Goal: Information Seeking & Learning: Check status

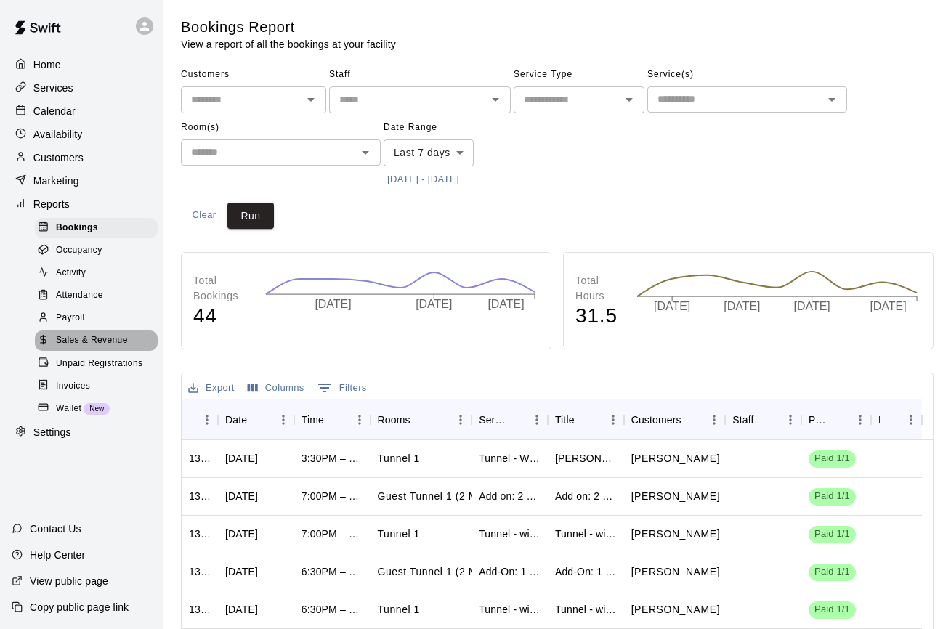
click at [108, 336] on span "Sales & Revenue" at bounding box center [92, 341] width 72 height 15
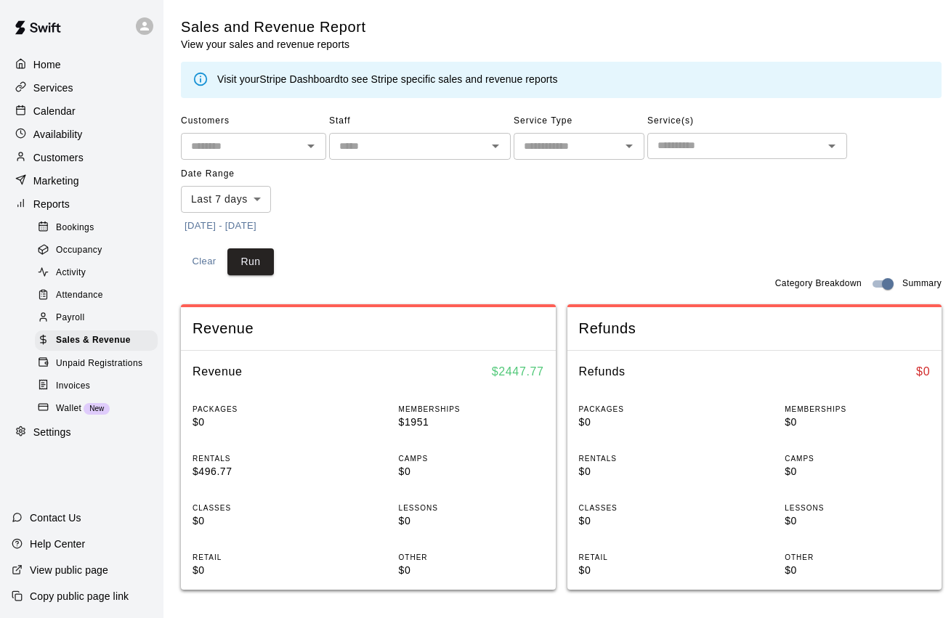
scroll to position [18, 0]
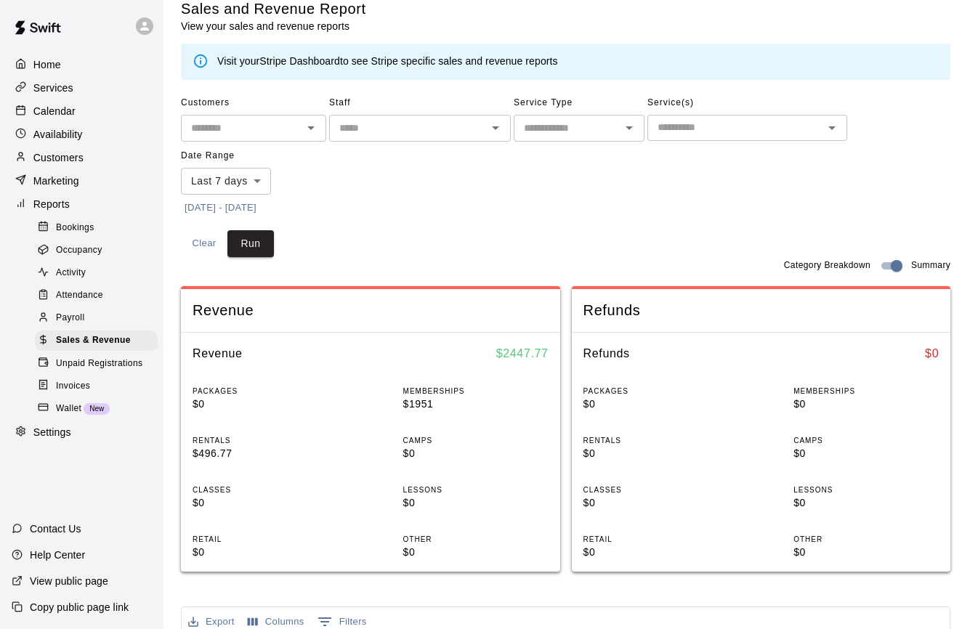
click at [236, 166] on body "Home Services Calendar Availability Customers Marketing Reports Bookings Occupa…" at bounding box center [481, 551] width 962 height 1139
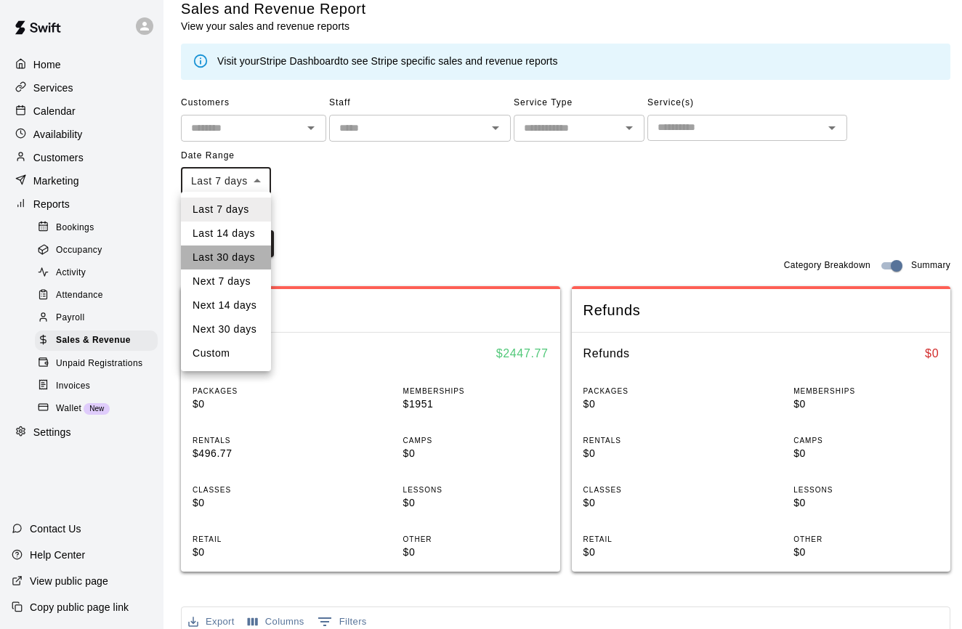
click at [224, 248] on li "Last 30 days" at bounding box center [226, 258] width 90 height 24
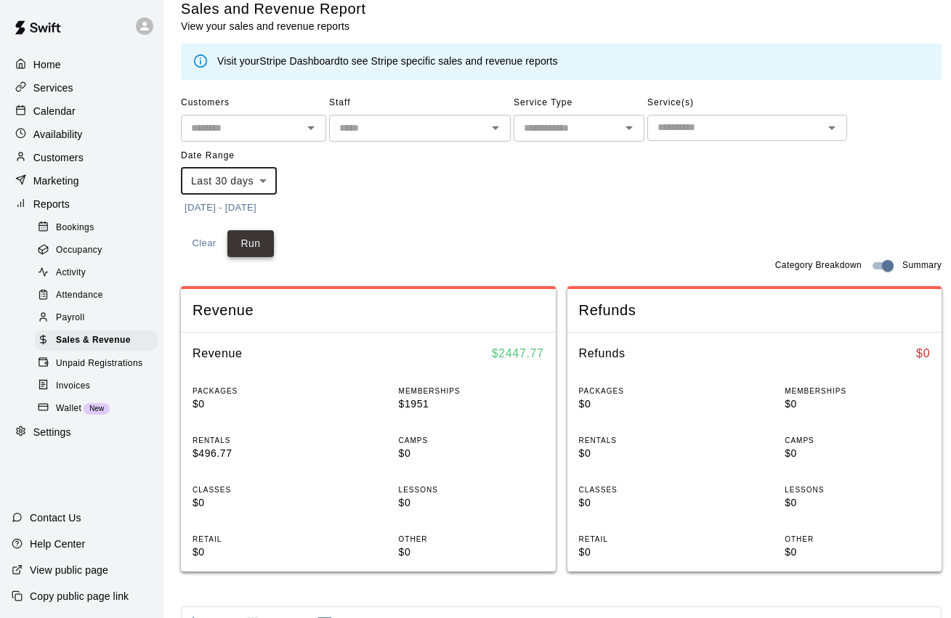
click at [238, 238] on button "Run" at bounding box center [250, 243] width 47 height 27
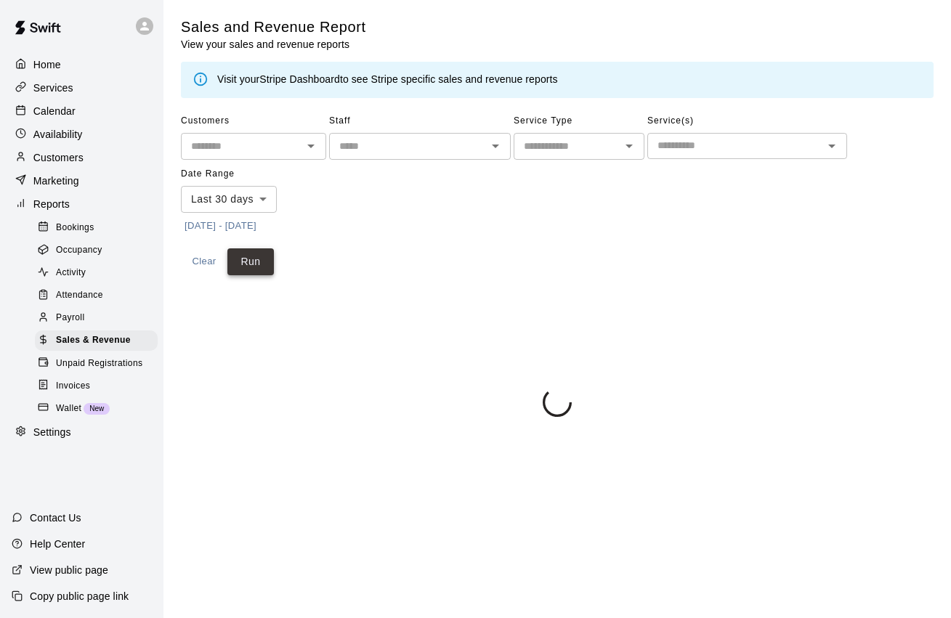
scroll to position [0, 0]
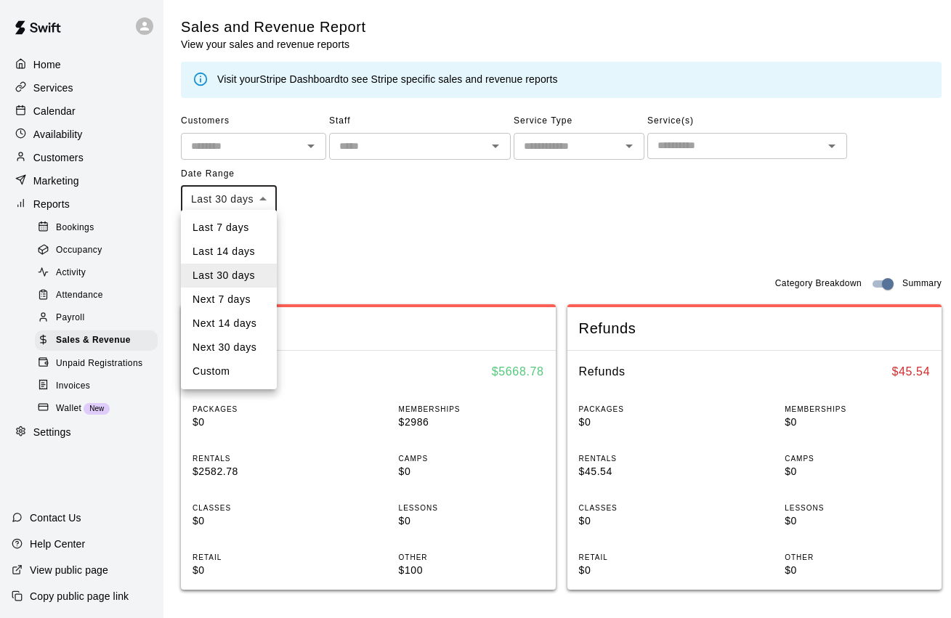
click at [235, 190] on body "Home Services Calendar Availability Customers Marketing Reports Bookings Occupa…" at bounding box center [475, 569] width 951 height 1139
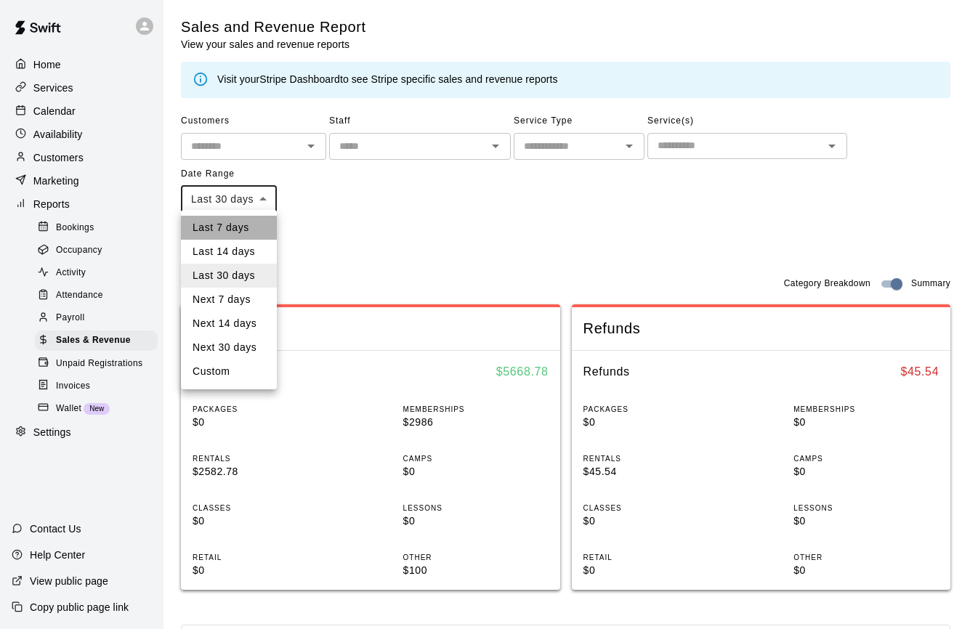
drag, startPoint x: 243, startPoint y: 230, endPoint x: 252, endPoint y: 233, distance: 9.2
click at [245, 230] on li "Last 7 days" at bounding box center [229, 228] width 96 height 24
type input "****"
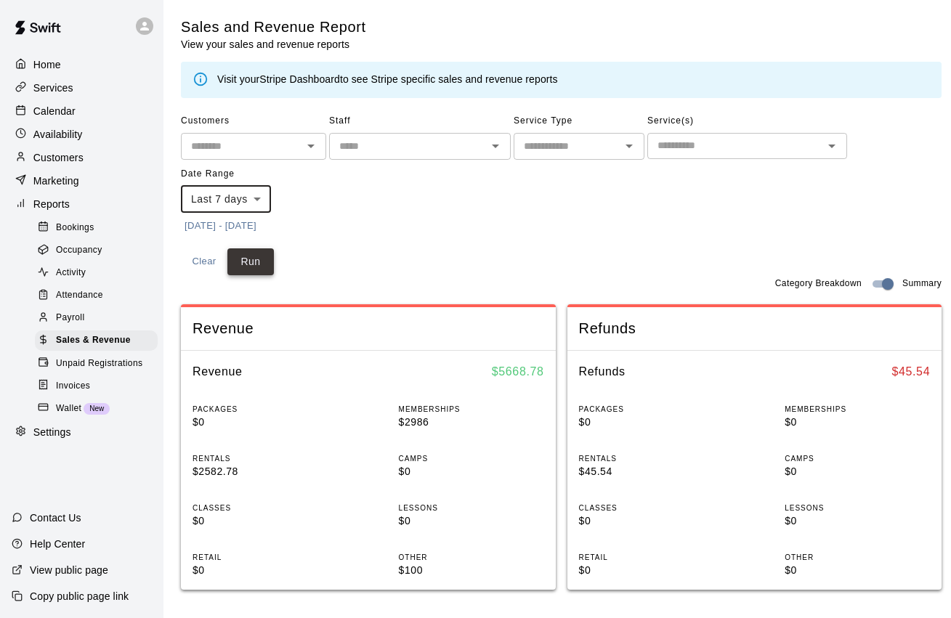
click at [253, 259] on button "Run" at bounding box center [250, 261] width 47 height 27
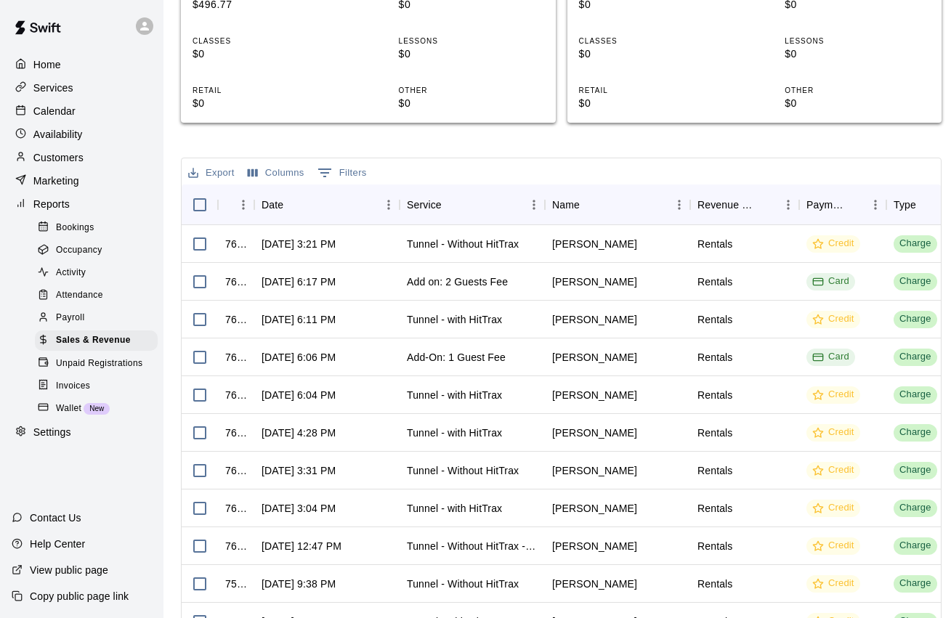
scroll to position [242, 0]
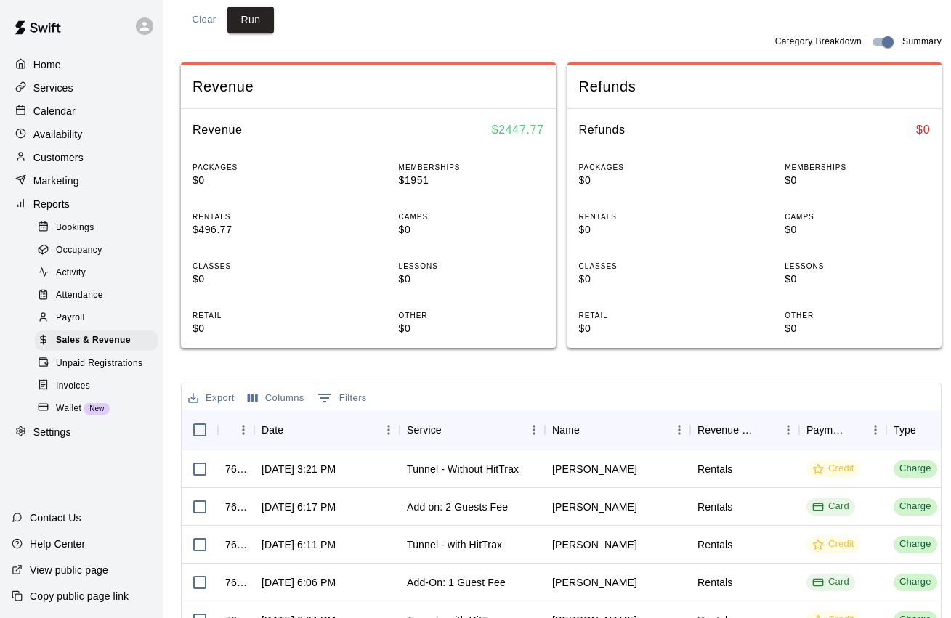
click at [71, 102] on div "Calendar" at bounding box center [82, 111] width 140 height 22
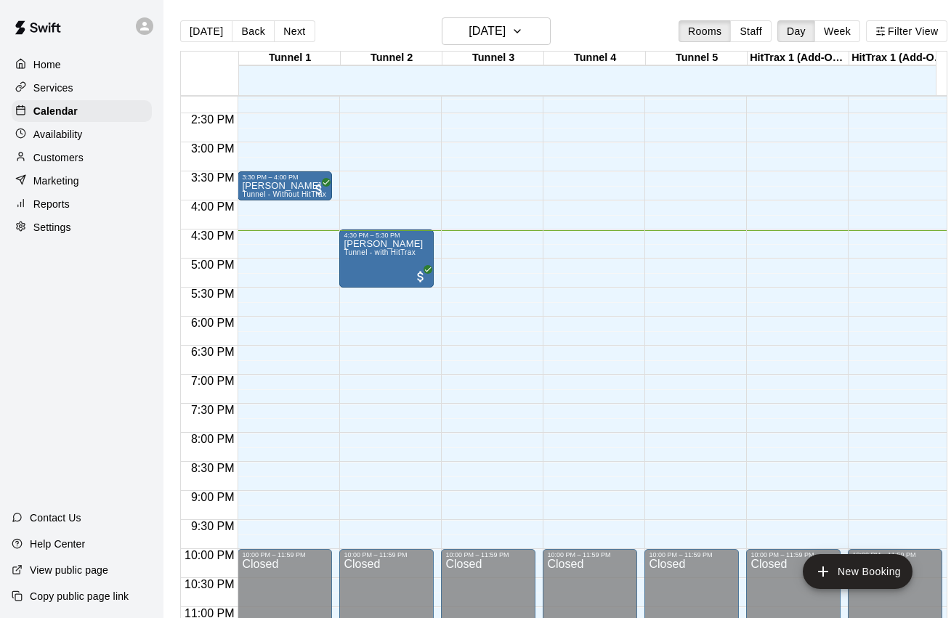
scroll to position [817, 0]
